Goal: Task Accomplishment & Management: Manage account settings

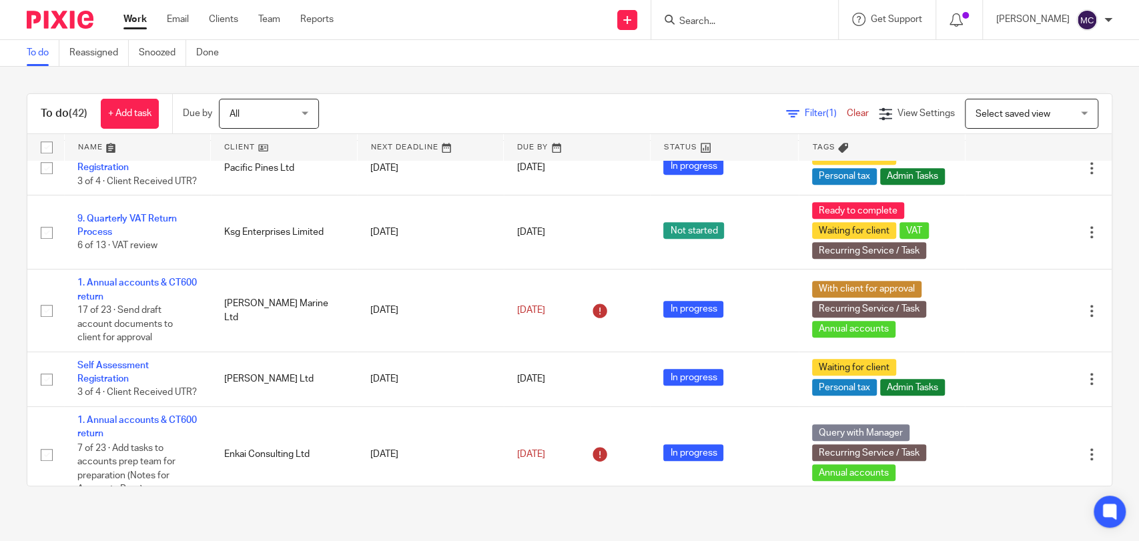
scroll to position [518, 0]
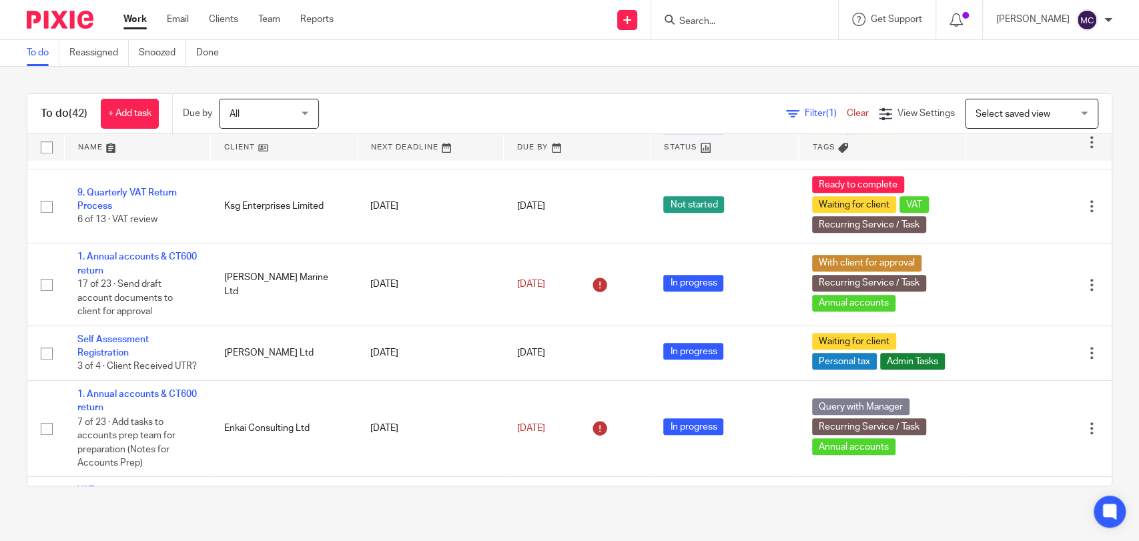
click at [700, 14] on form at bounding box center [749, 19] width 142 height 17
click at [704, 23] on input "Search" at bounding box center [738, 22] width 120 height 12
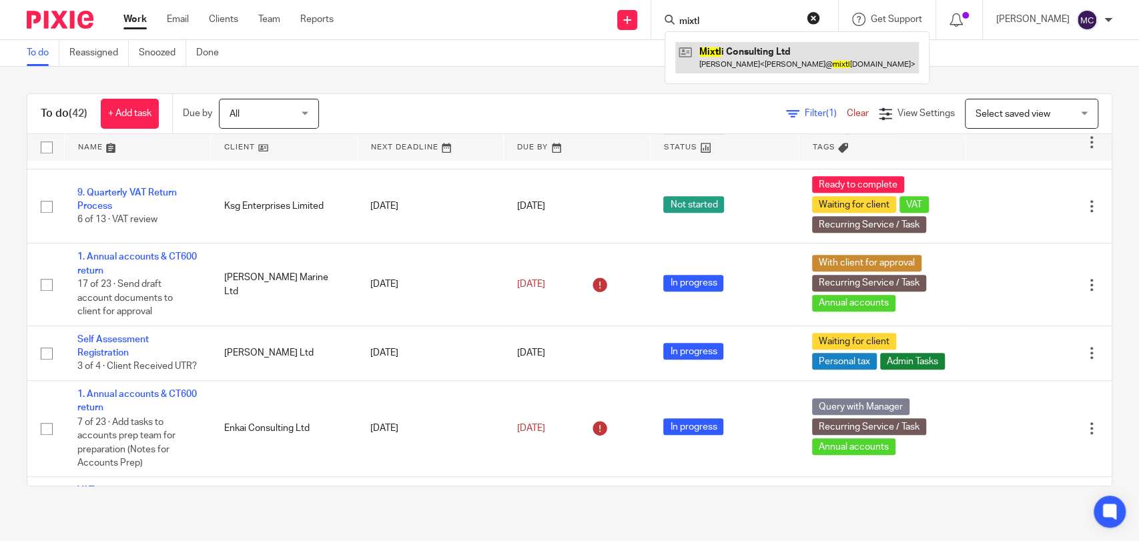
type input "mixtl"
click at [739, 62] on link at bounding box center [796, 57] width 243 height 31
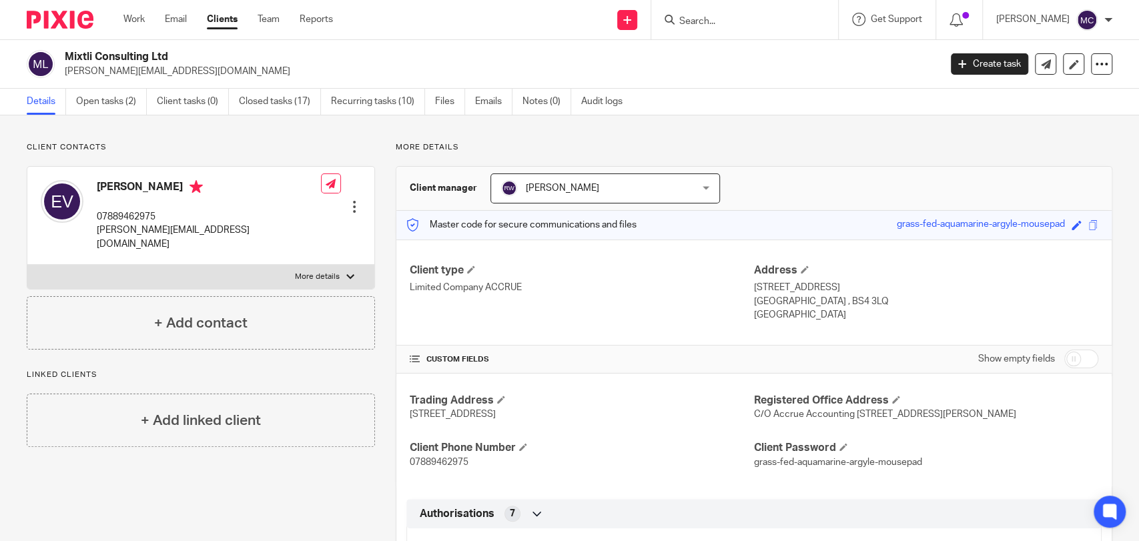
click at [702, 19] on input "Search" at bounding box center [738, 22] width 120 height 12
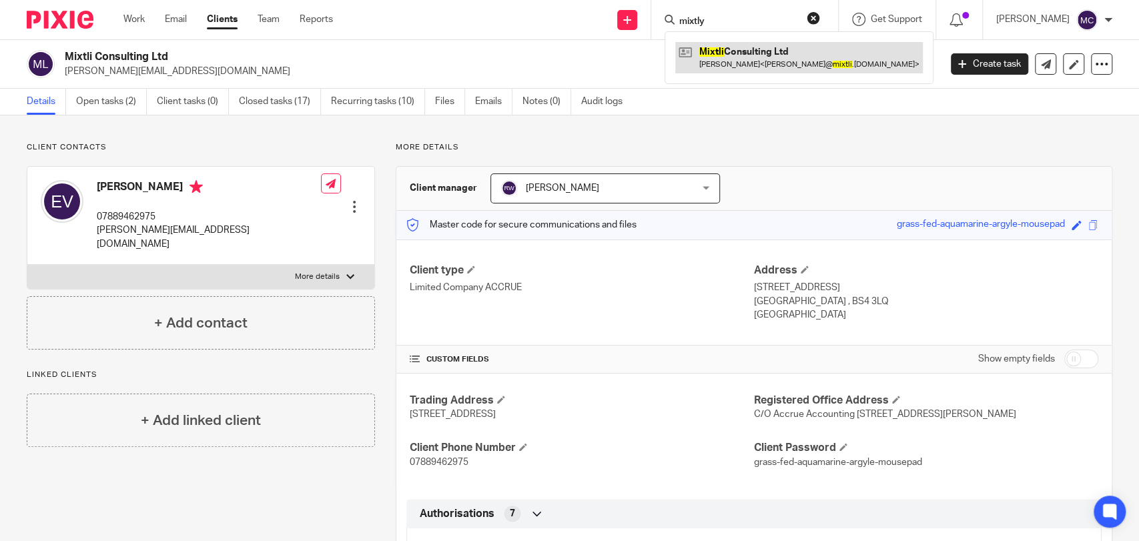
type input "mixtly"
click at [726, 49] on link at bounding box center [798, 57] width 247 height 31
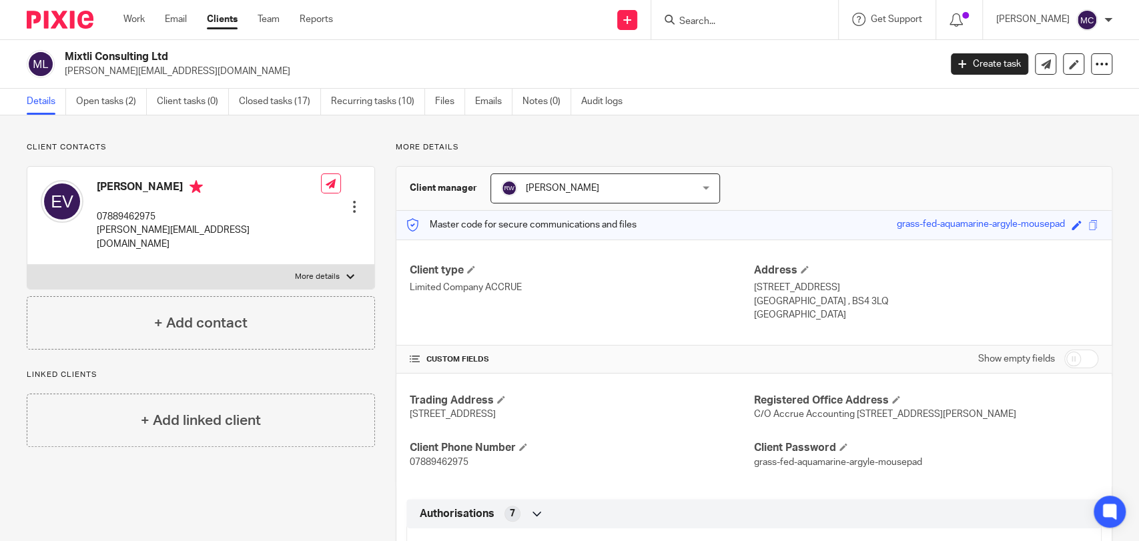
click at [107, 87] on div "Mixtli Consulting Ltd [PERSON_NAME][EMAIL_ADDRESS][DOMAIN_NAME] Create task Upd…" at bounding box center [569, 64] width 1139 height 49
click at [105, 101] on link "Open tasks (2)" at bounding box center [111, 102] width 71 height 26
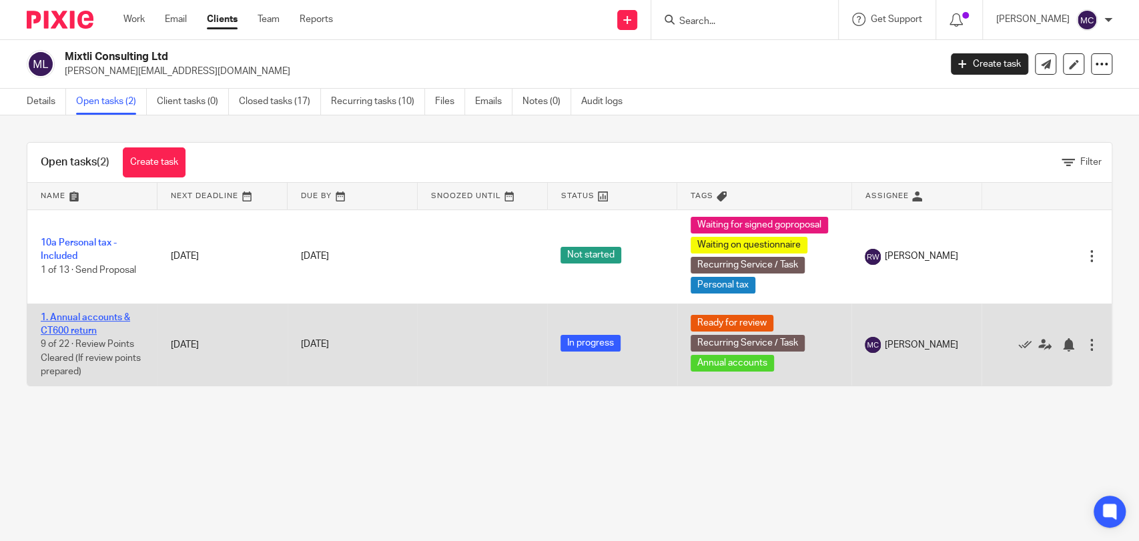
click at [80, 318] on link "1. Annual accounts & CT600 return" at bounding box center [85, 324] width 89 height 23
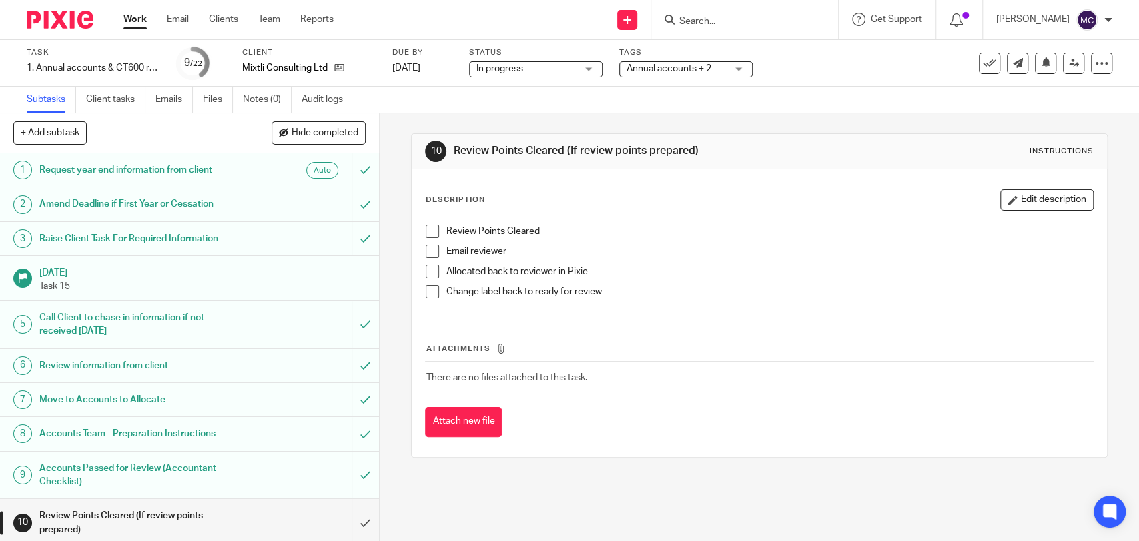
scroll to position [296, 0]
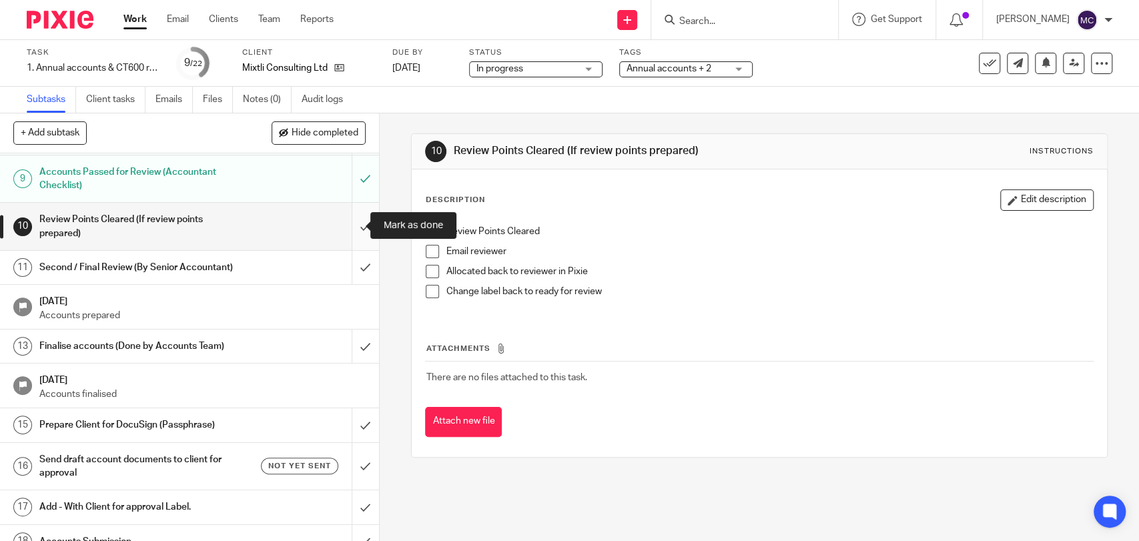
click at [358, 227] on input "submit" at bounding box center [189, 226] width 379 height 47
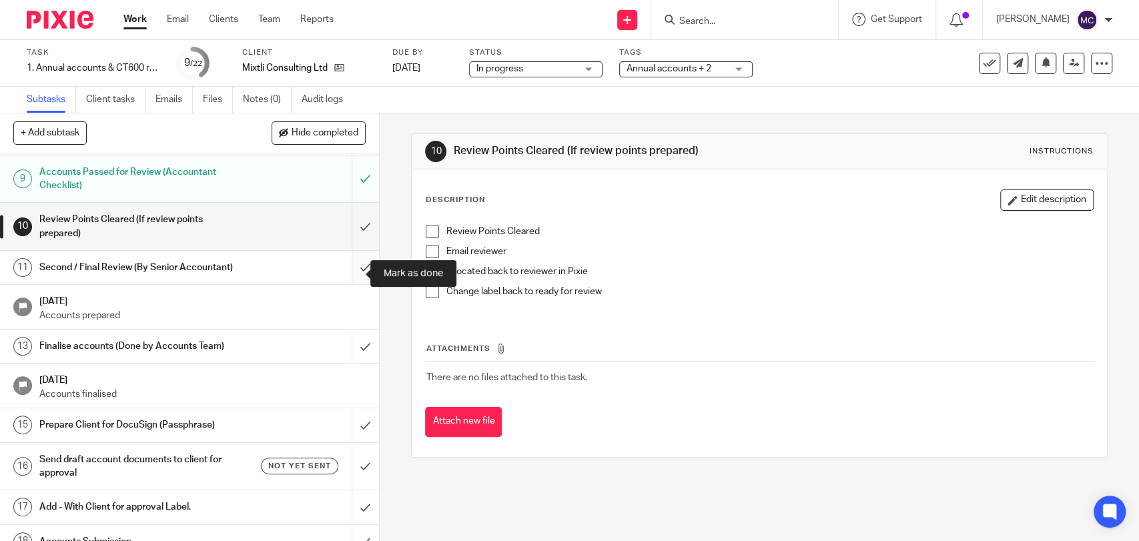
click at [352, 270] on input "submit" at bounding box center [189, 267] width 379 height 33
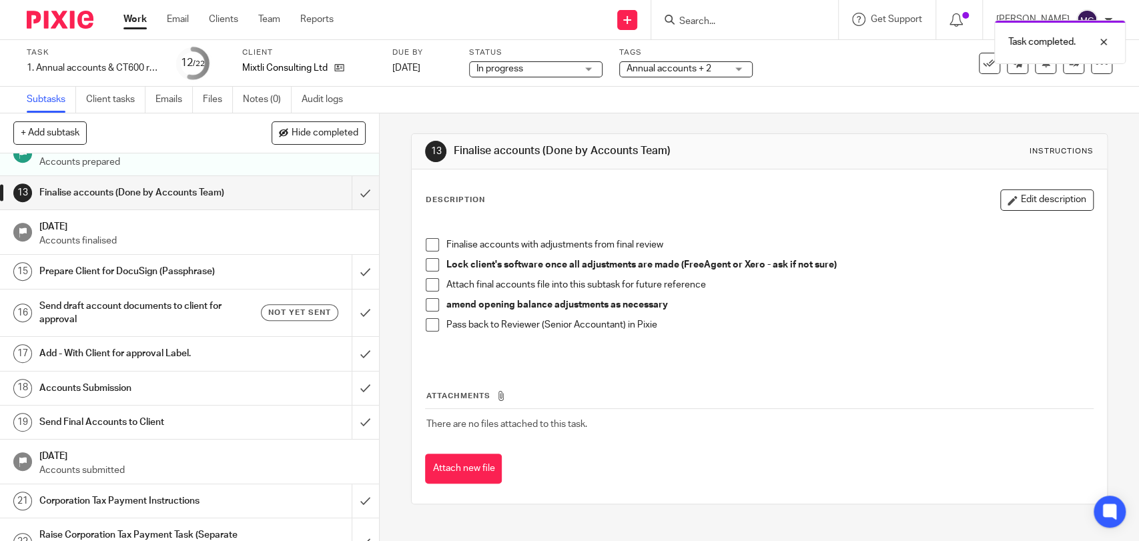
scroll to position [487, 0]
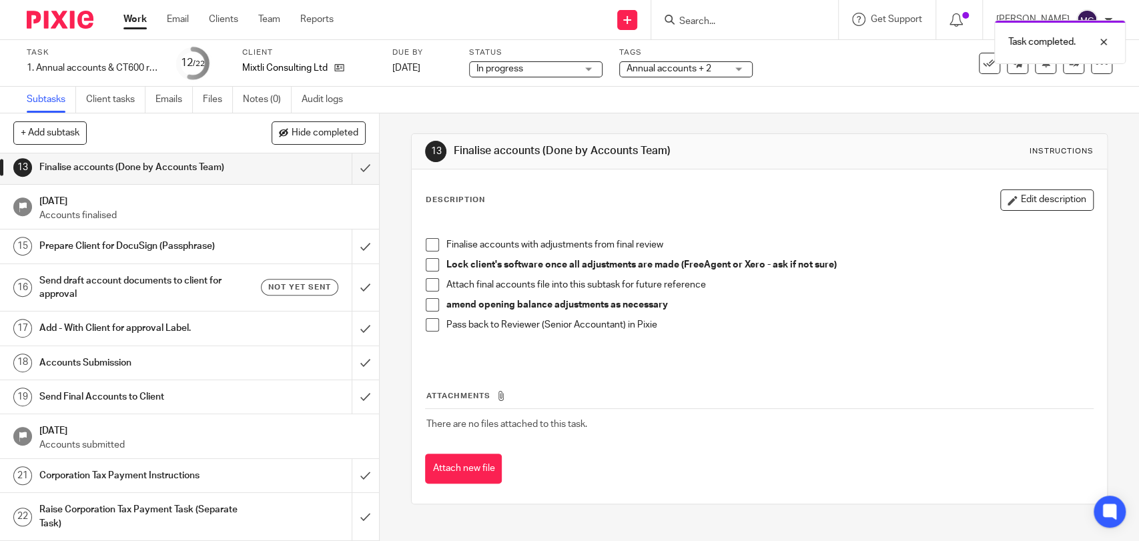
click at [355, 151] on div "+ Add subtask Hide completed Cancel + Add" at bounding box center [189, 133] width 379 height 40
click at [352, 167] on input "submit" at bounding box center [189, 167] width 379 height 33
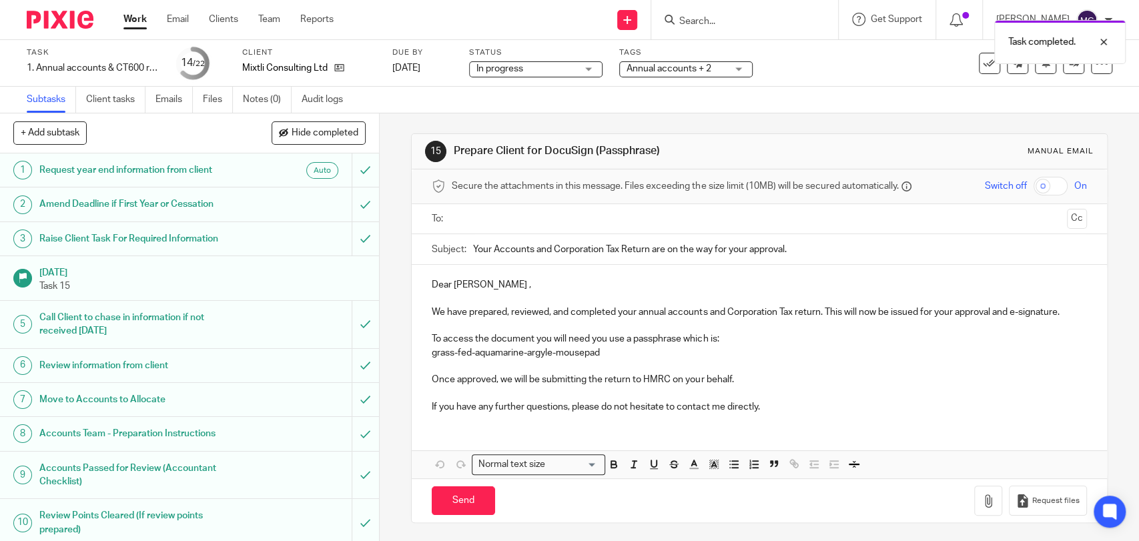
click at [442, 281] on p "Dear Edith ," at bounding box center [759, 284] width 654 height 13
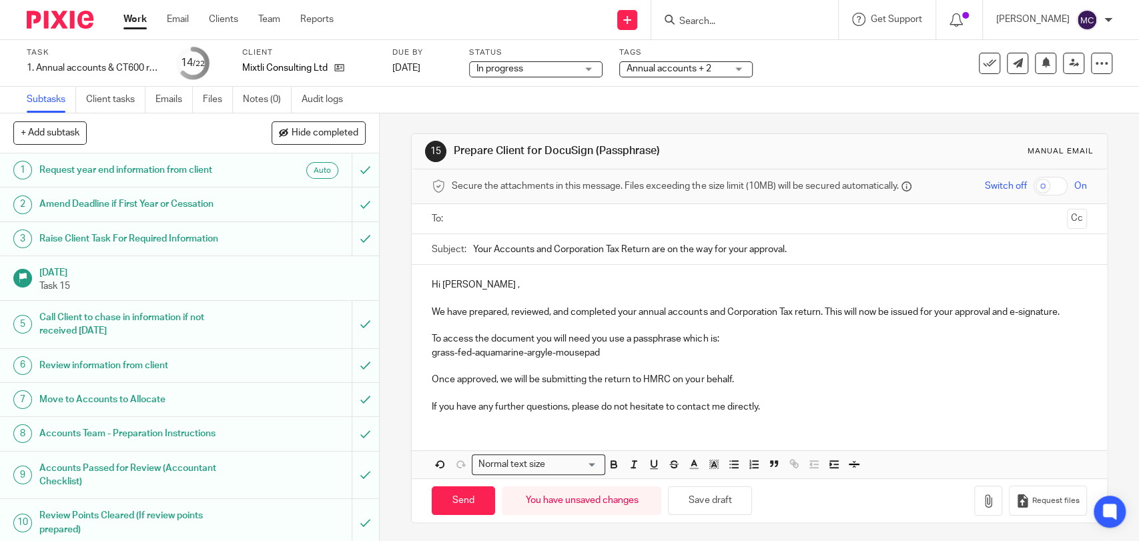
click at [466, 287] on p "Hi Edith ," at bounding box center [759, 284] width 654 height 13
click at [836, 409] on p "If you have any further questions, please do not hesitate to contact me directl…" at bounding box center [759, 406] width 654 height 13
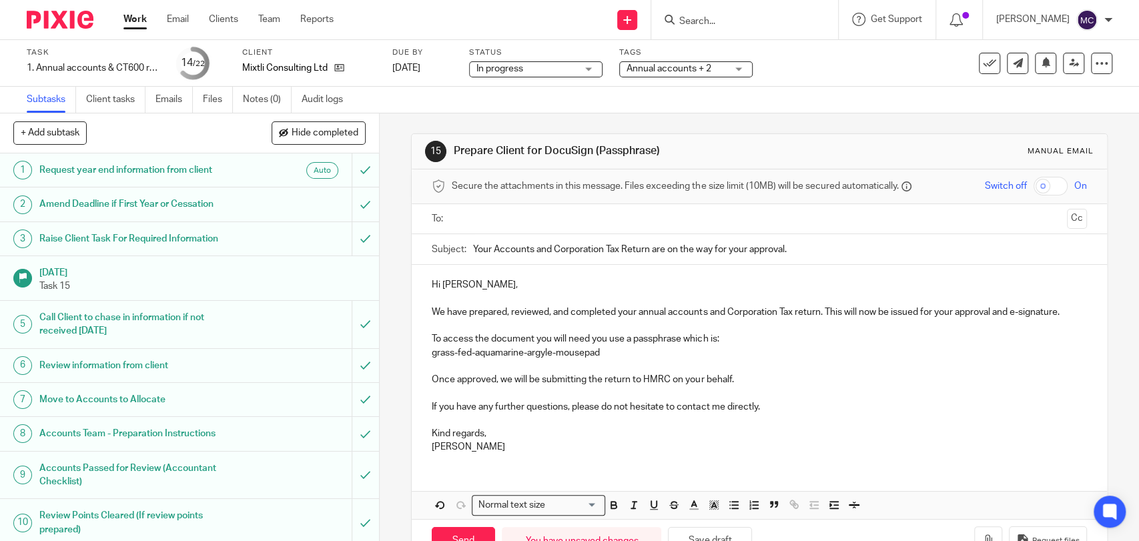
click at [566, 220] on input "text" at bounding box center [758, 218] width 604 height 15
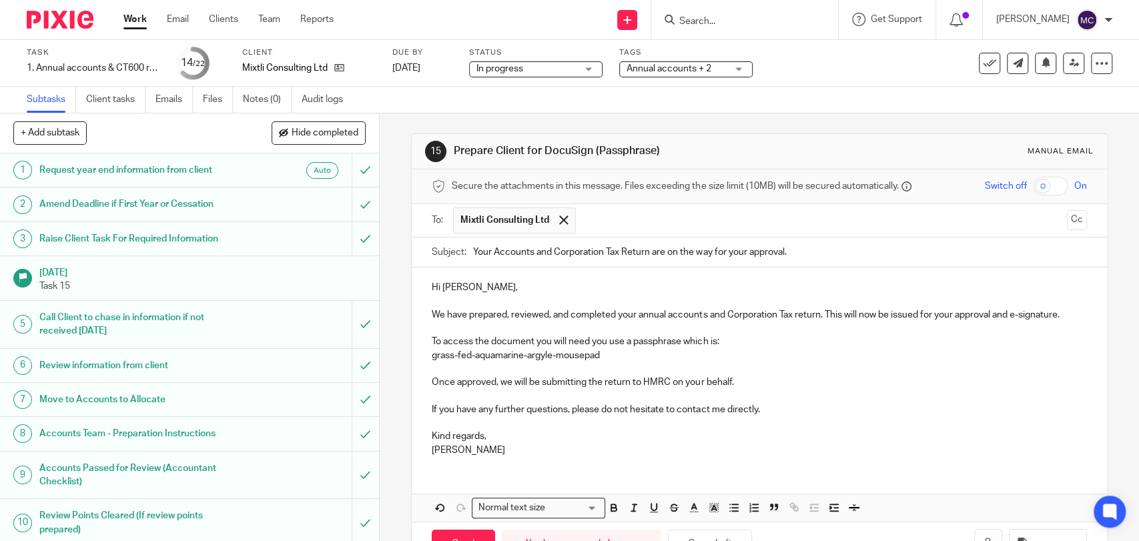
scroll to position [45, 0]
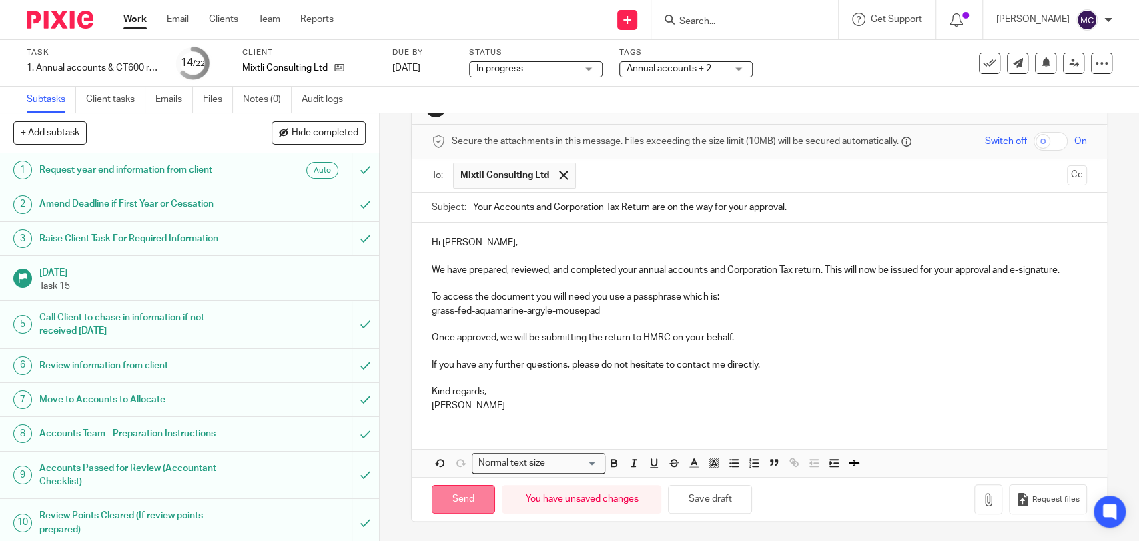
click at [458, 500] on input "Send" at bounding box center [463, 499] width 63 height 29
type input "Sent"
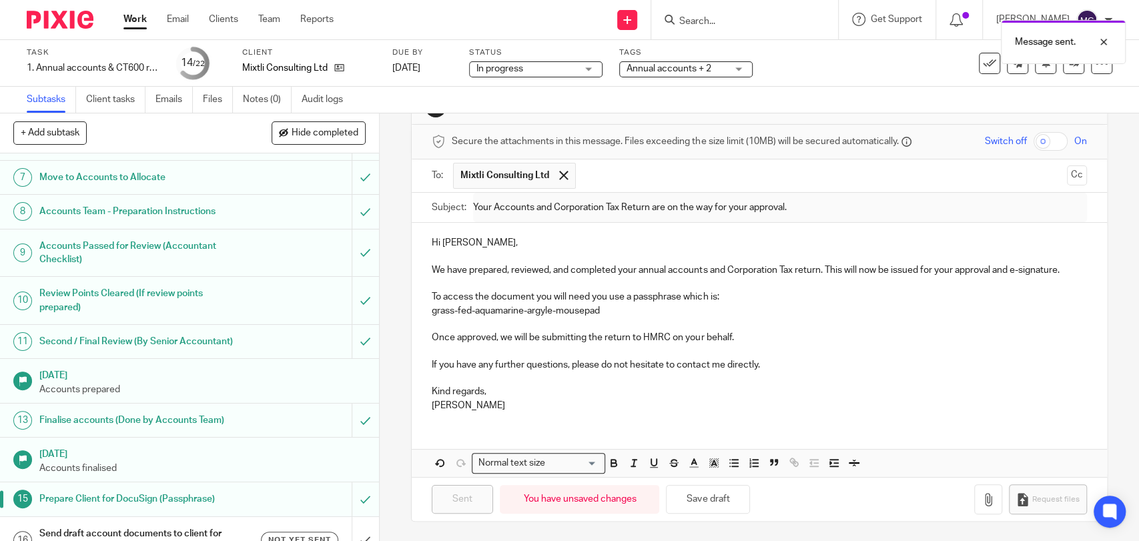
scroll to position [487, 0]
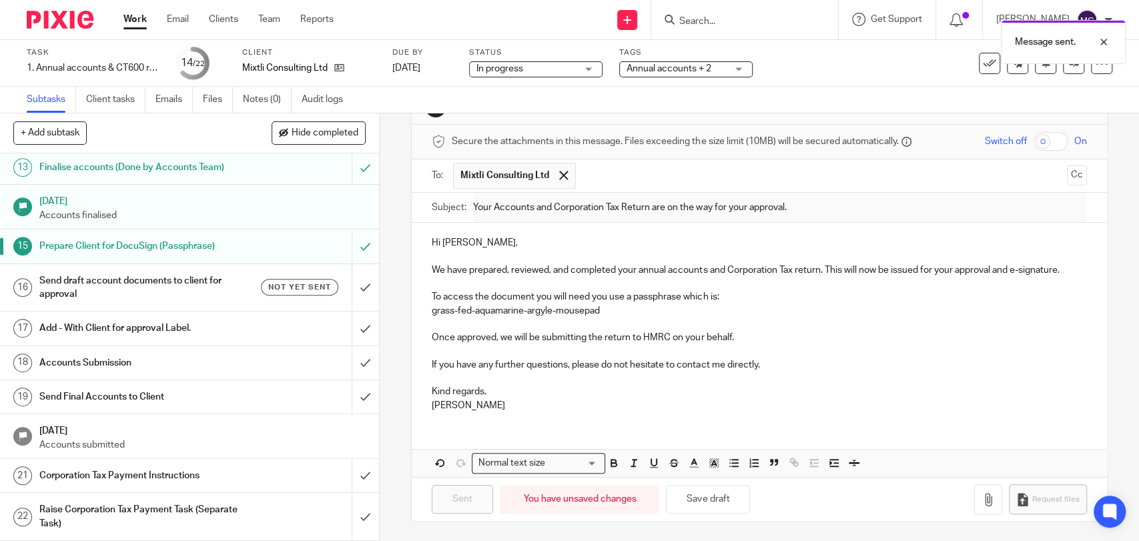
click at [181, 284] on h1 "Send draft account documents to client for approval" at bounding box center [138, 288] width 199 height 34
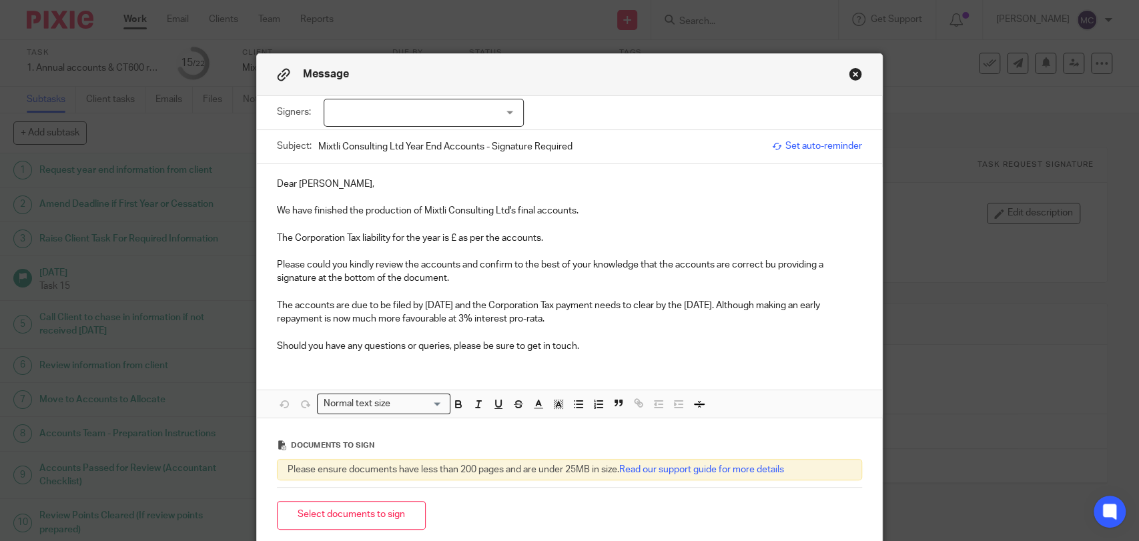
click at [451, 237] on p "The Corporation Tax liability for the year is £ as per the accounts." at bounding box center [569, 237] width 585 height 13
drag, startPoint x: 769, startPoint y: 261, endPoint x: 892, endPoint y: 272, distance: 123.3
click at [769, 261] on p "Please could you kindly review the accounts and confirm to the best of your kno…" at bounding box center [569, 271] width 585 height 27
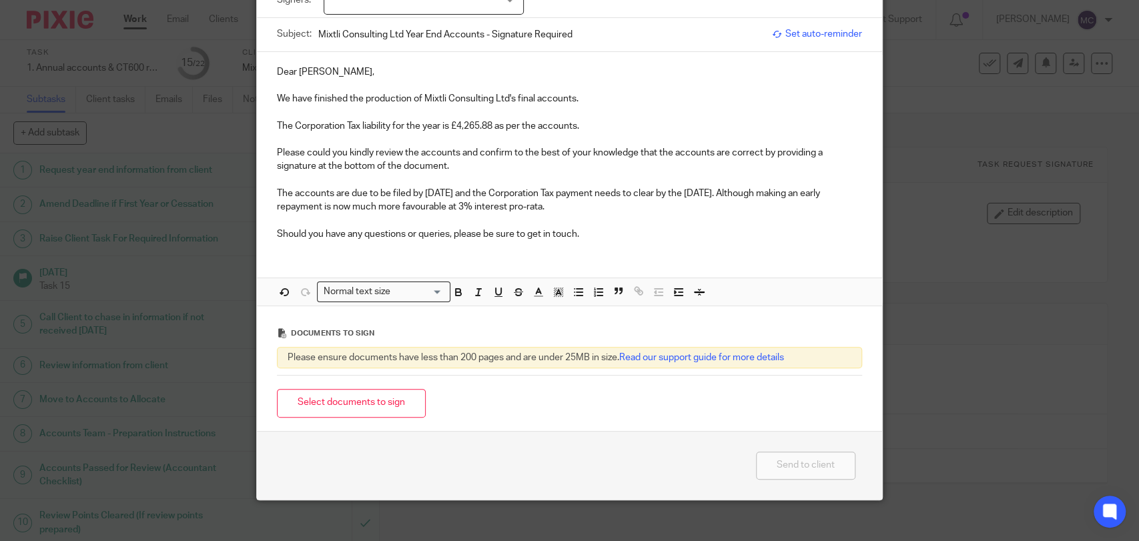
scroll to position [124, 0]
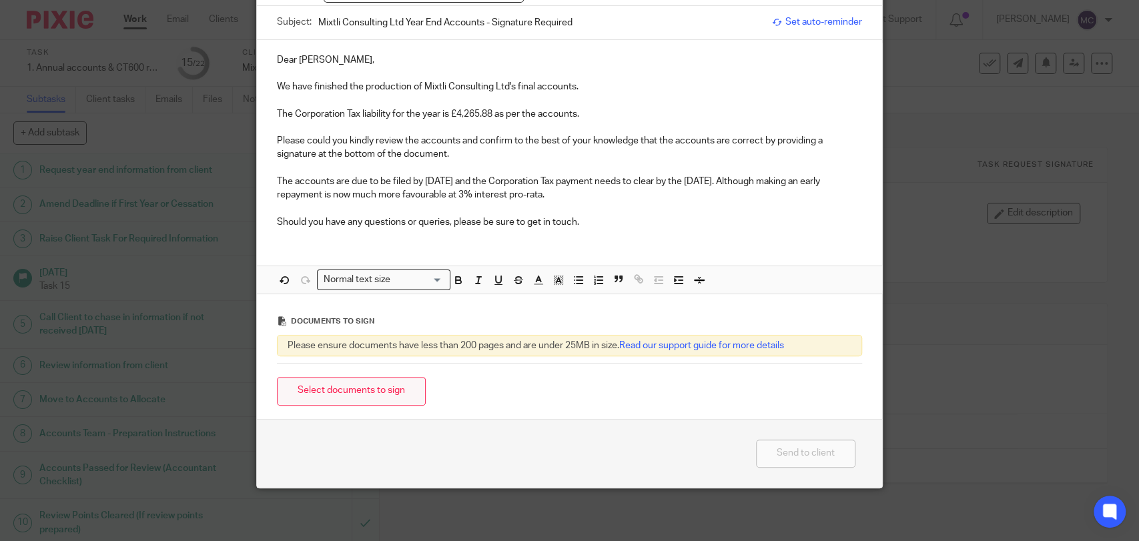
click at [369, 387] on button "Select documents to sign" at bounding box center [351, 391] width 149 height 29
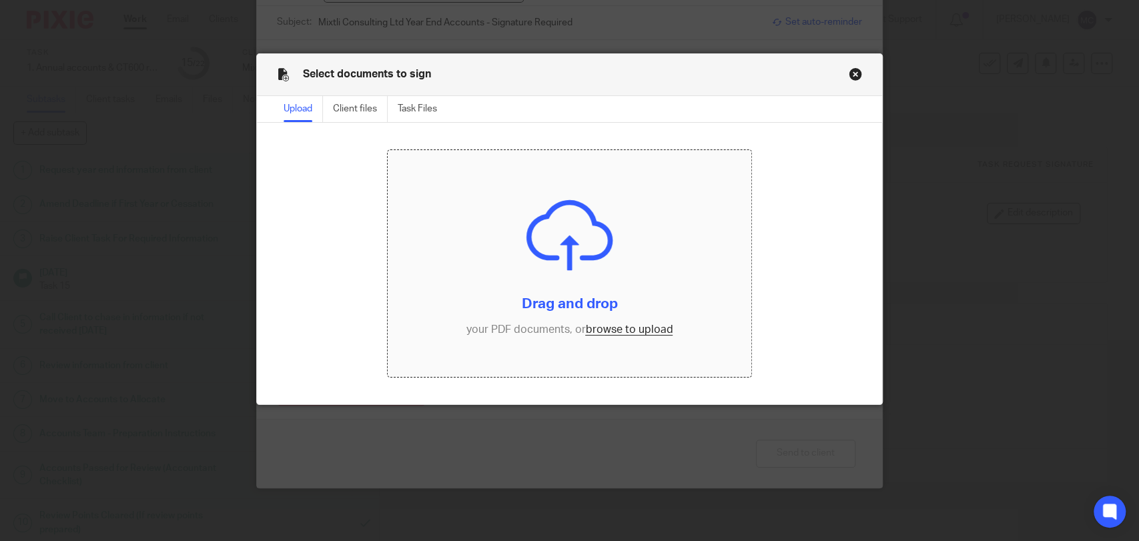
click at [588, 331] on input "file" at bounding box center [569, 263] width 363 height 227
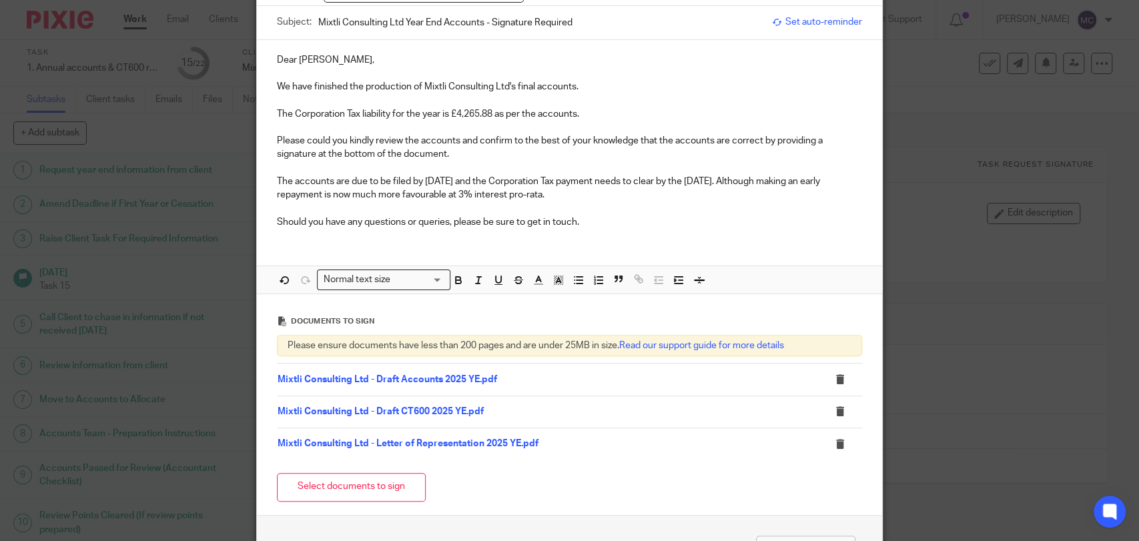
click at [598, 225] on p "Should you have any questions or queries, please be sure to get in touch." at bounding box center [569, 221] width 585 height 13
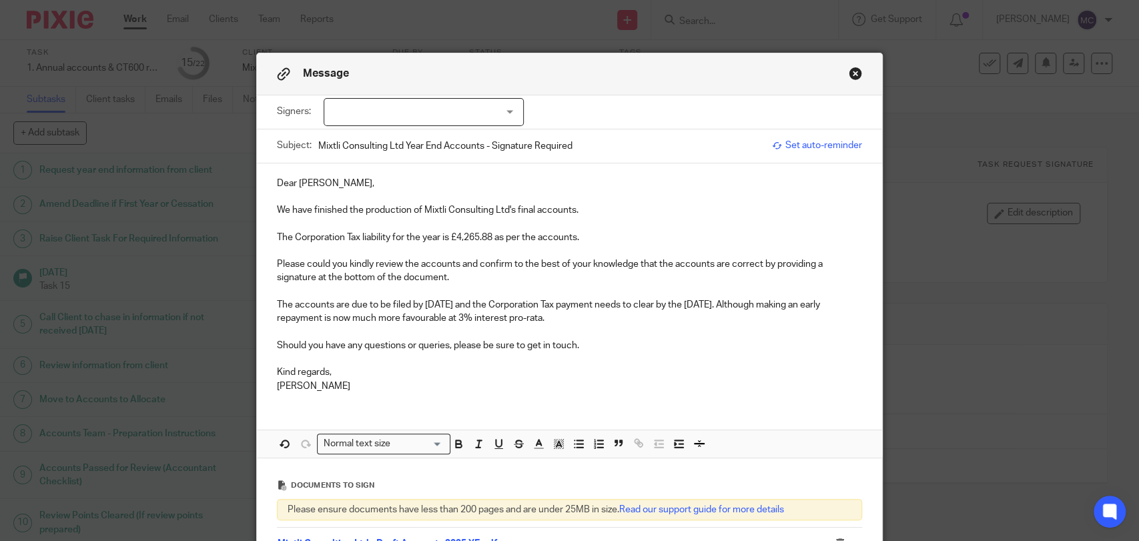
scroll to position [0, 0]
click at [279, 182] on p "Dear [PERSON_NAME]," at bounding box center [569, 183] width 585 height 13
click at [418, 121] on div at bounding box center [424, 113] width 200 height 28
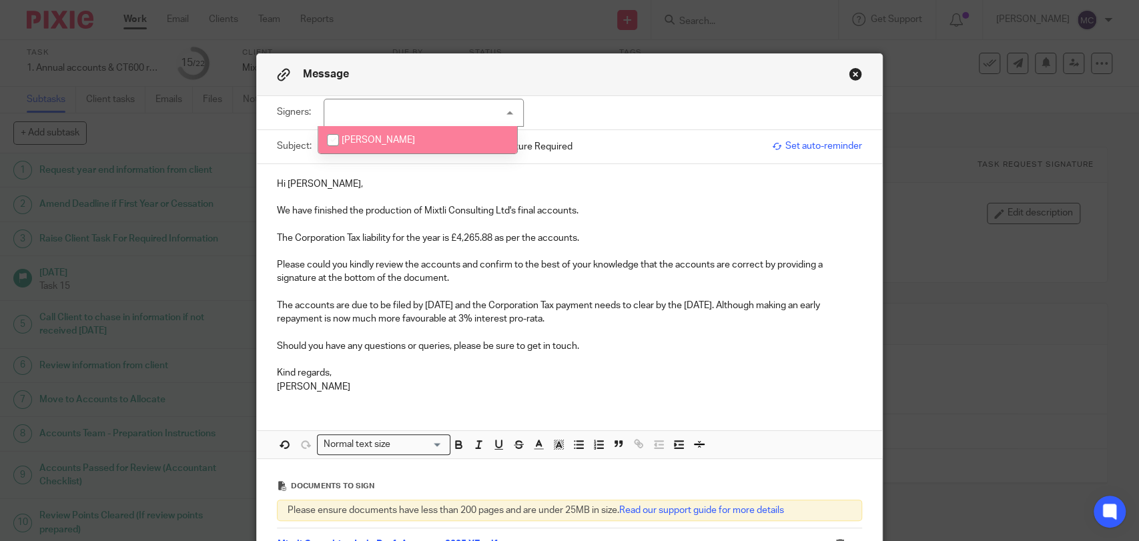
click at [423, 149] on li "[PERSON_NAME]" at bounding box center [417, 139] width 199 height 27
checkbox input "true"
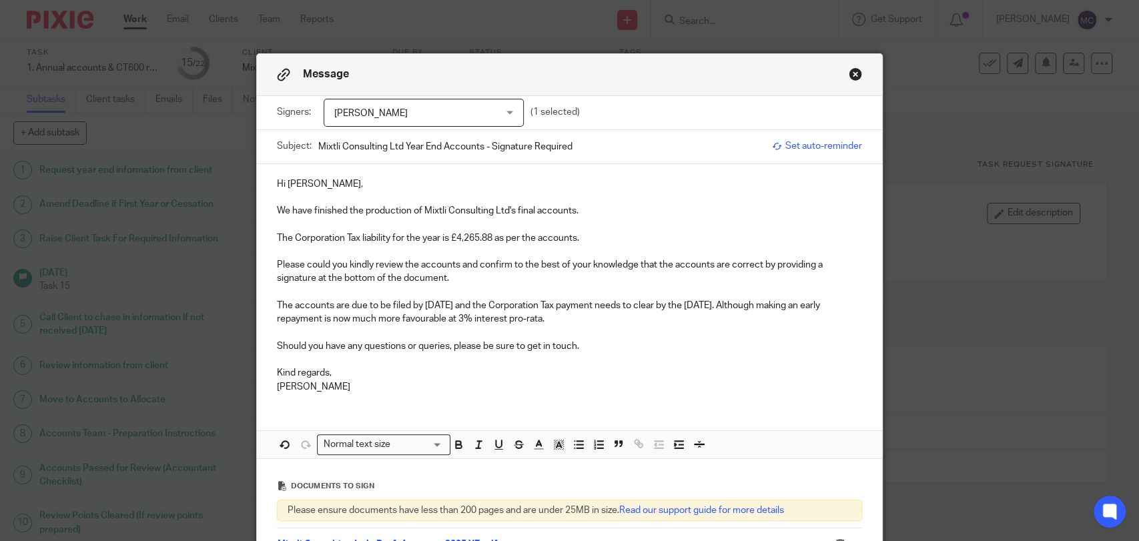
click at [675, 207] on p "We have finished the production of Mixtli Consulting Ltd's final accounts." at bounding box center [569, 210] width 585 height 13
drag, startPoint x: 584, startPoint y: 346, endPoint x: 479, endPoint y: 349, distance: 105.4
click at [479, 349] on p "Should you have any questions or queries, please be sure to get in touch." at bounding box center [569, 346] width 585 height 13
click at [471, 382] on p "[PERSON_NAME]" at bounding box center [569, 386] width 585 height 13
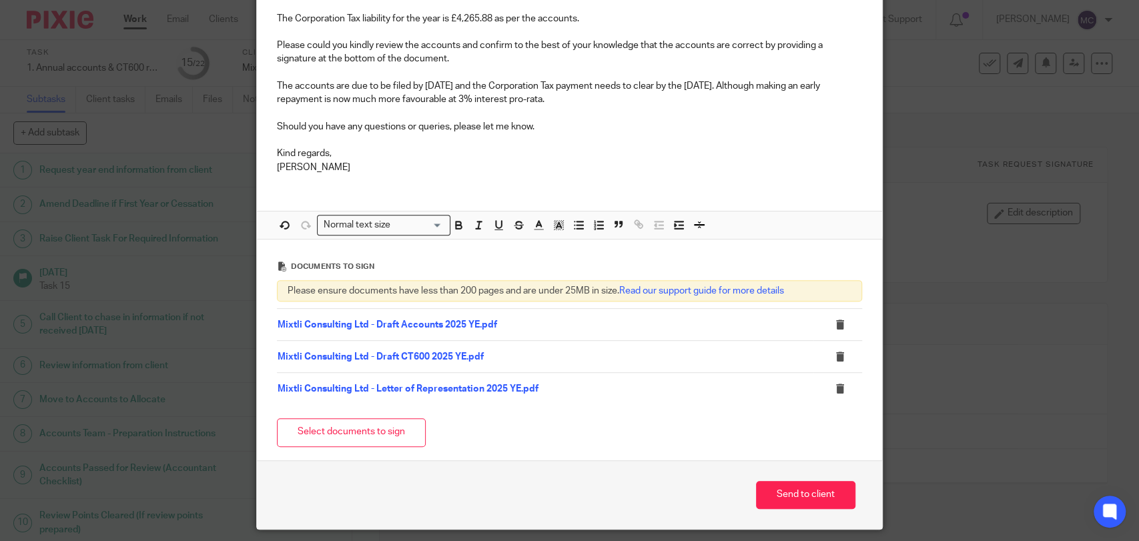
scroll to position [222, 0]
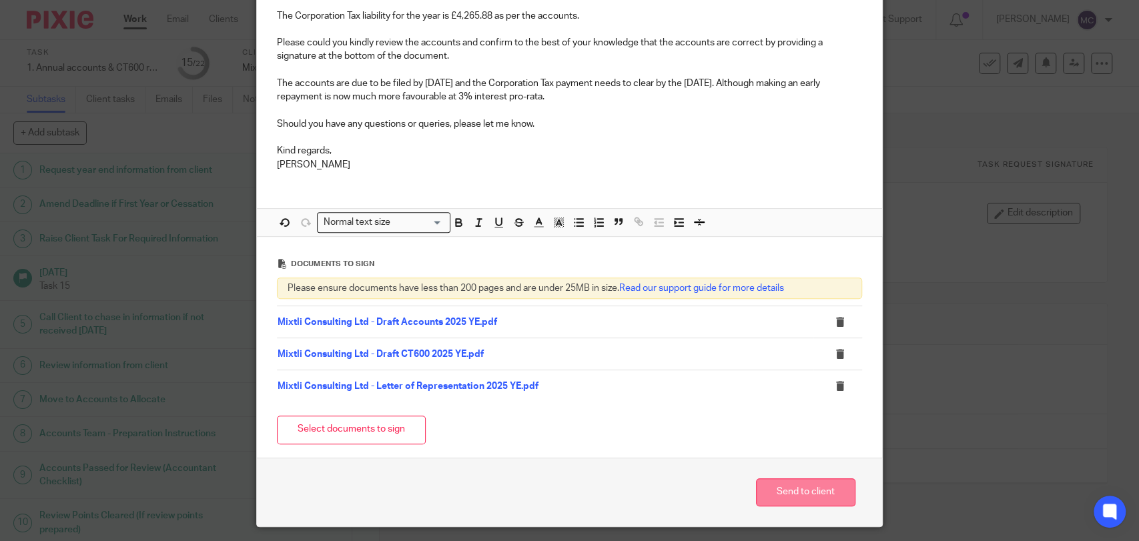
click at [794, 492] on button "Send to client" at bounding box center [805, 492] width 99 height 29
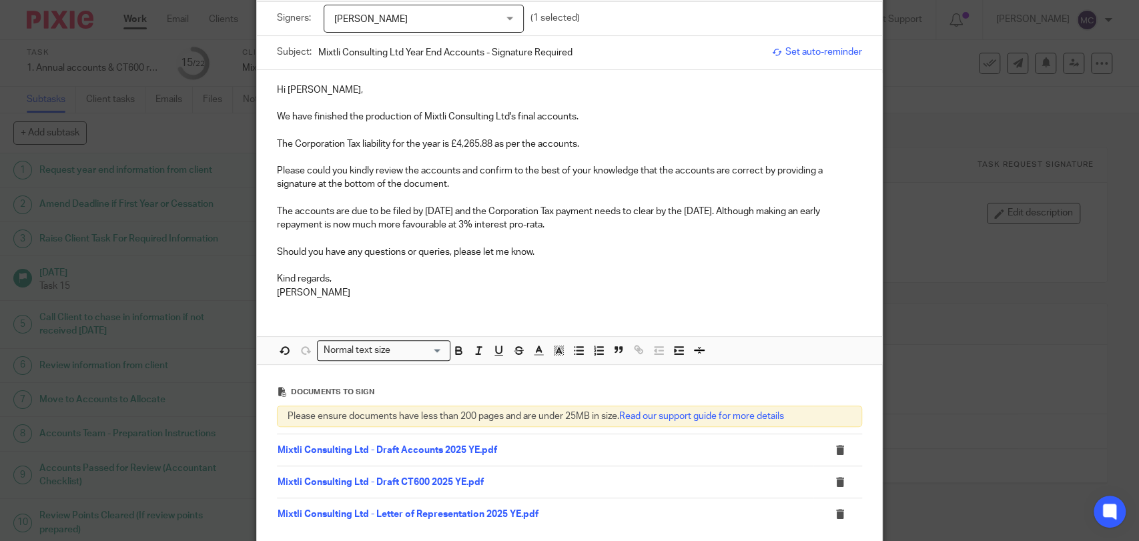
scroll to position [261, 0]
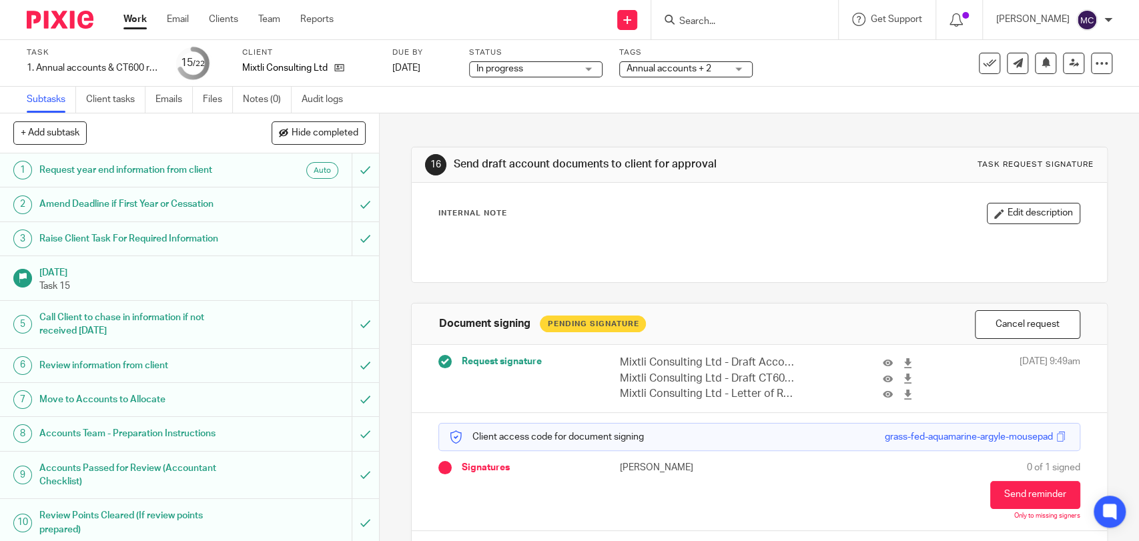
click at [710, 71] on span "Annual accounts + 2" at bounding box center [668, 68] width 85 height 9
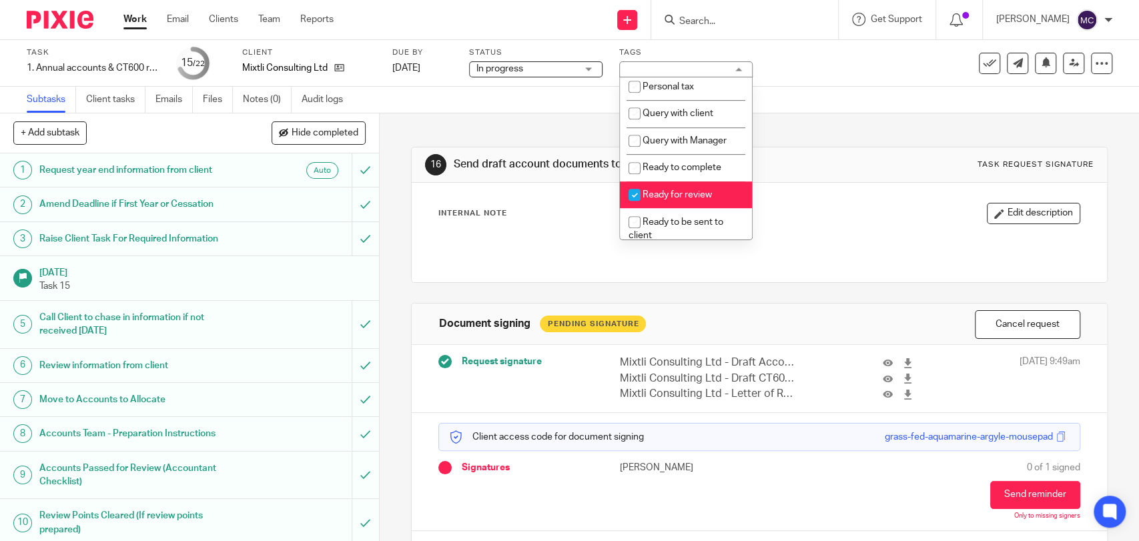
scroll to position [444, 0]
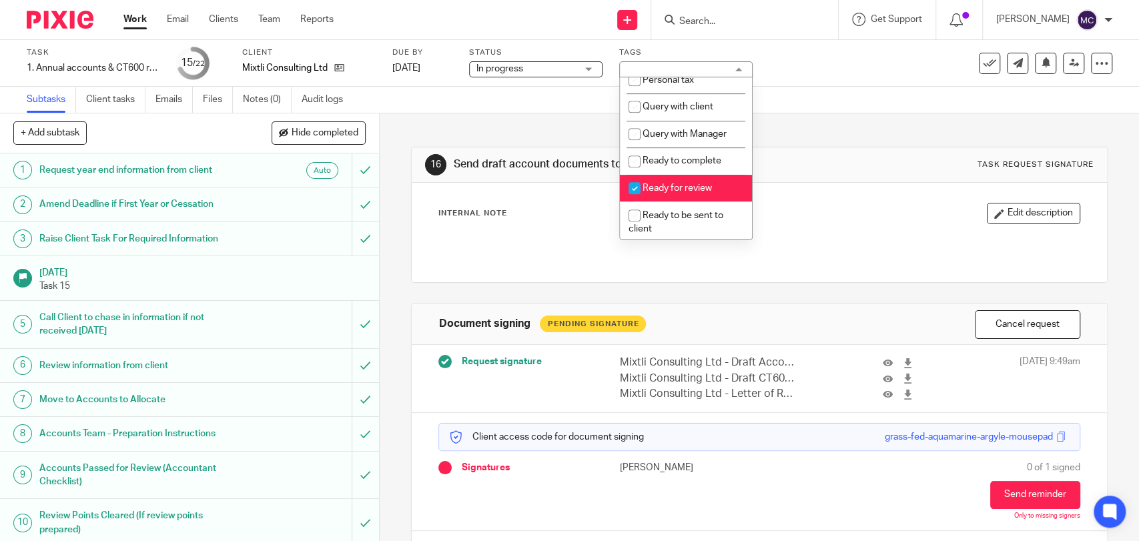
click at [664, 193] on span "Ready for review" at bounding box center [676, 187] width 69 height 9
checkbox input "false"
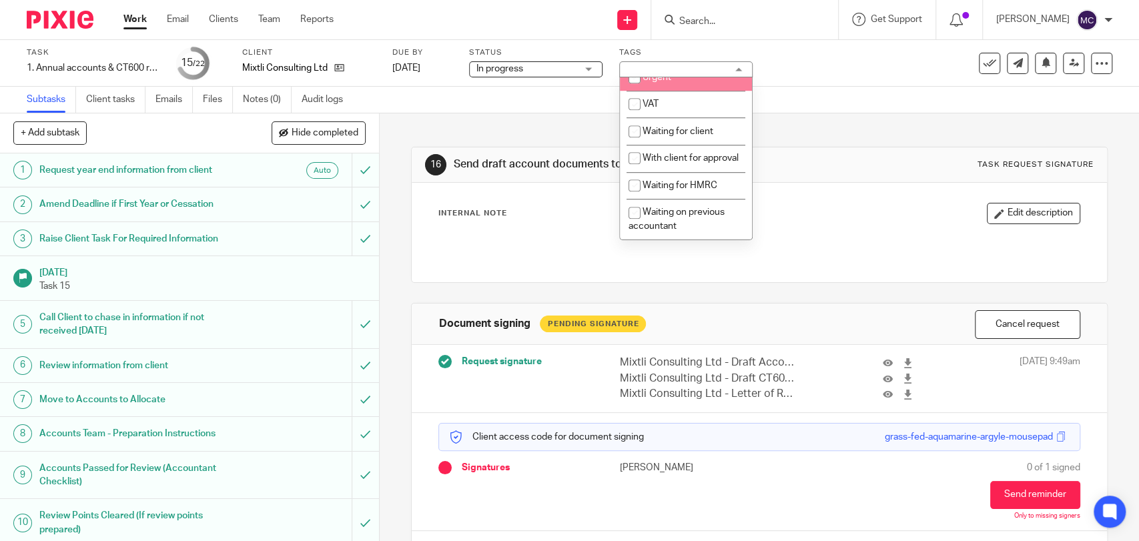
scroll to position [741, 0]
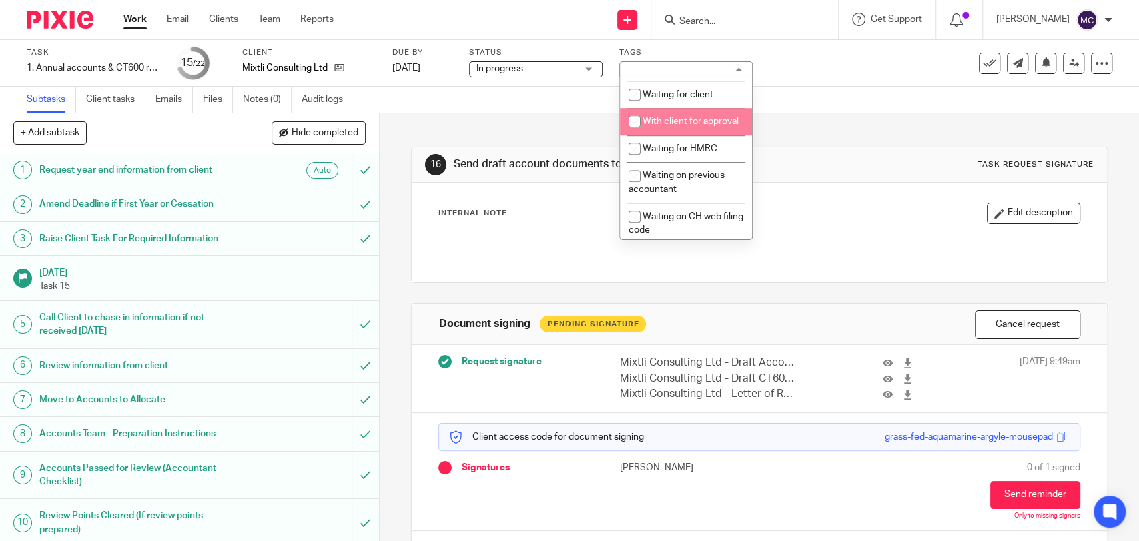
click at [675, 135] on li "With client for approval" at bounding box center [686, 121] width 132 height 27
checkbox input "true"
click at [797, 208] on div "Internal Note Edit description" at bounding box center [758, 213] width 641 height 21
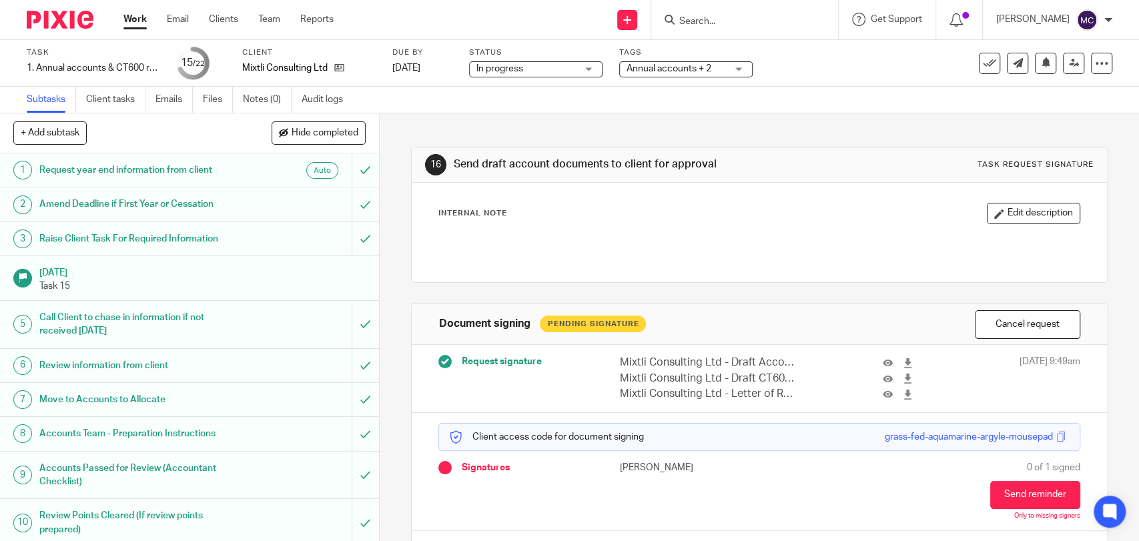
click at [131, 18] on link "Work" at bounding box center [134, 19] width 23 height 13
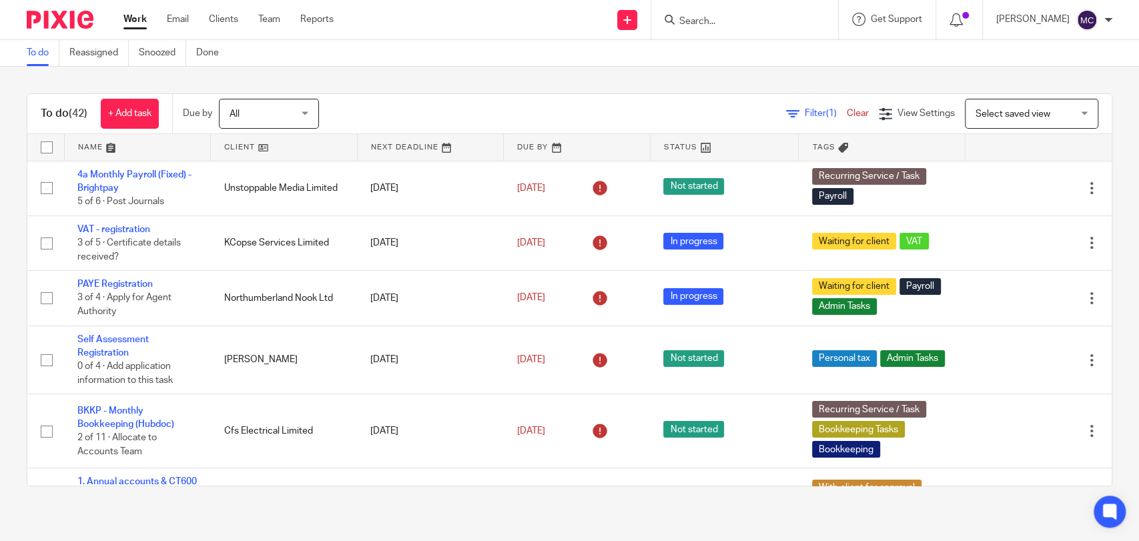
click at [699, 13] on form at bounding box center [749, 19] width 142 height 17
click at [726, 6] on div at bounding box center [744, 19] width 187 height 39
click at [722, 16] on input "Search" at bounding box center [738, 22] width 120 height 12
type input "eemer"
click at [542, 92] on div "To do (42) + Add task Due by All All Today Tomorrow This week Next week This mo…" at bounding box center [569, 290] width 1139 height 446
